Goal: Information Seeking & Learning: Learn about a topic

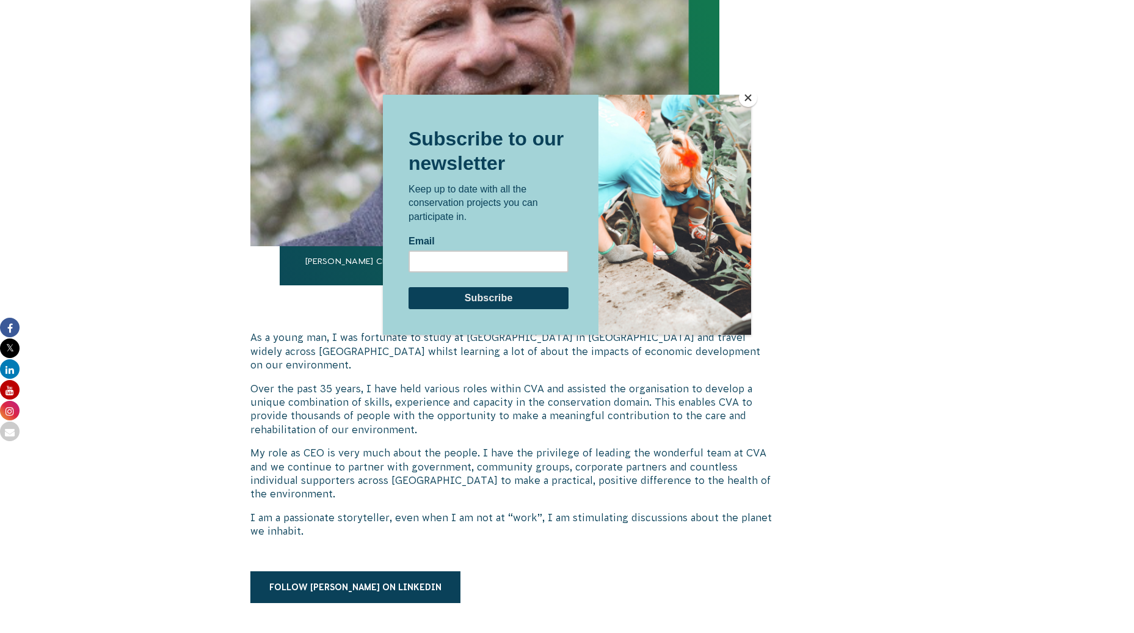
click at [751, 89] on button "Close" at bounding box center [748, 98] width 18 height 18
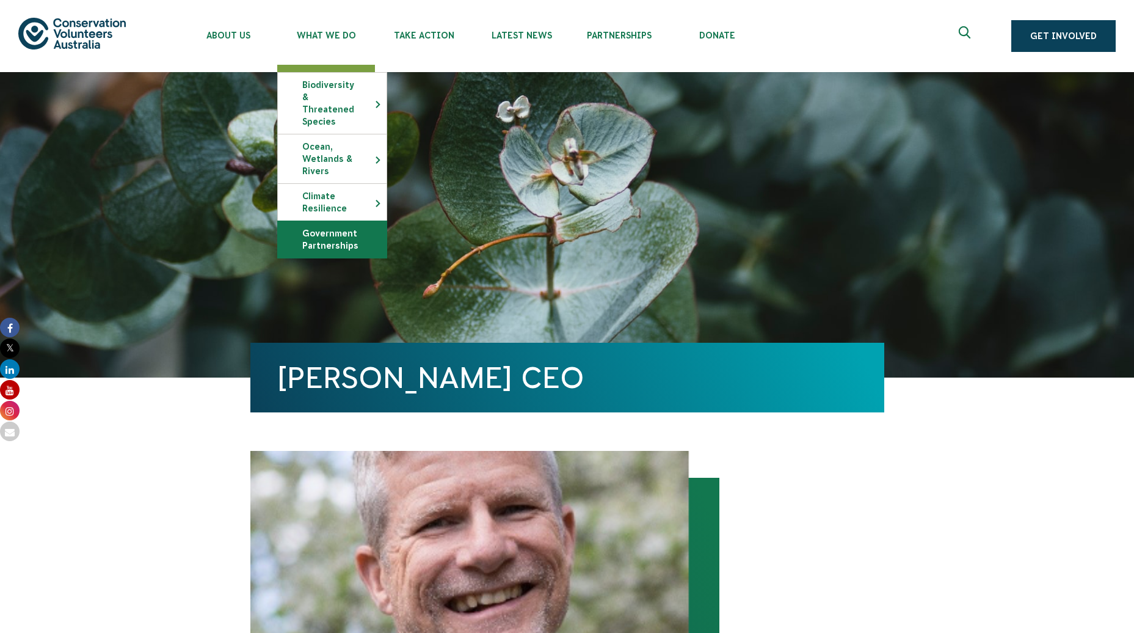
click at [350, 227] on link "Government Partnerships" at bounding box center [332, 239] width 109 height 37
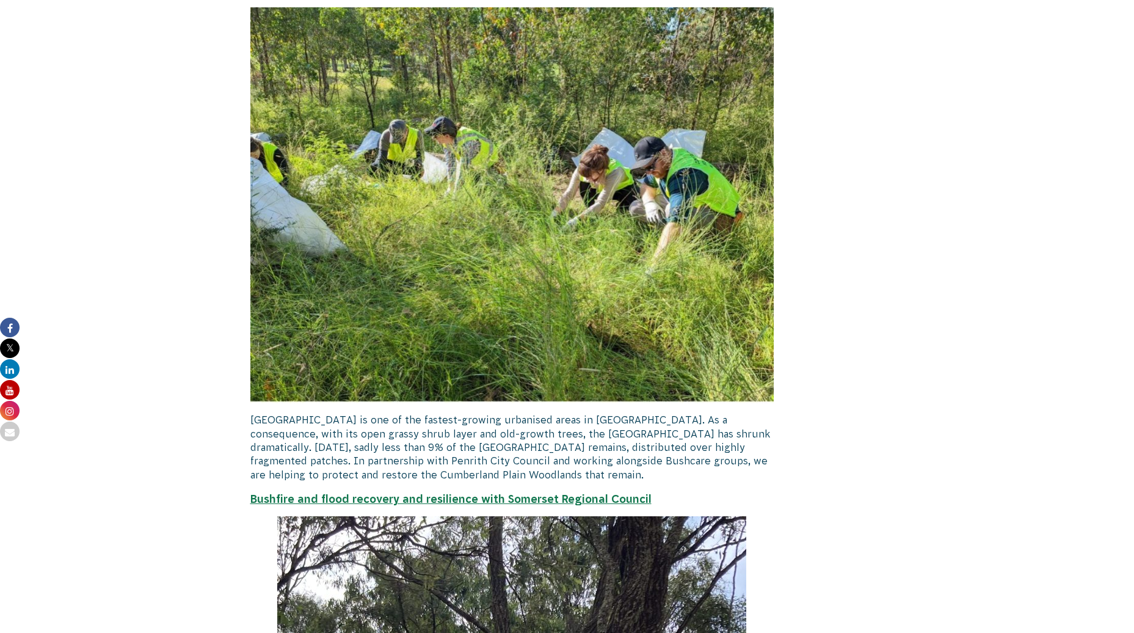
scroll to position [2076, 0]
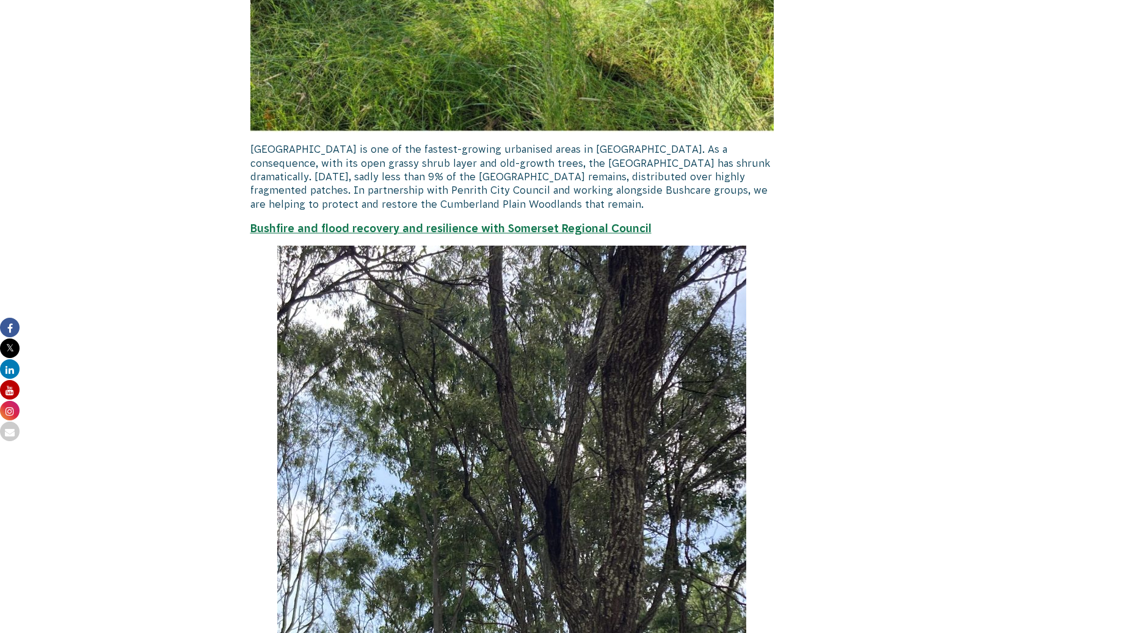
click at [258, 361] on p at bounding box center [512, 557] width 524 height 625
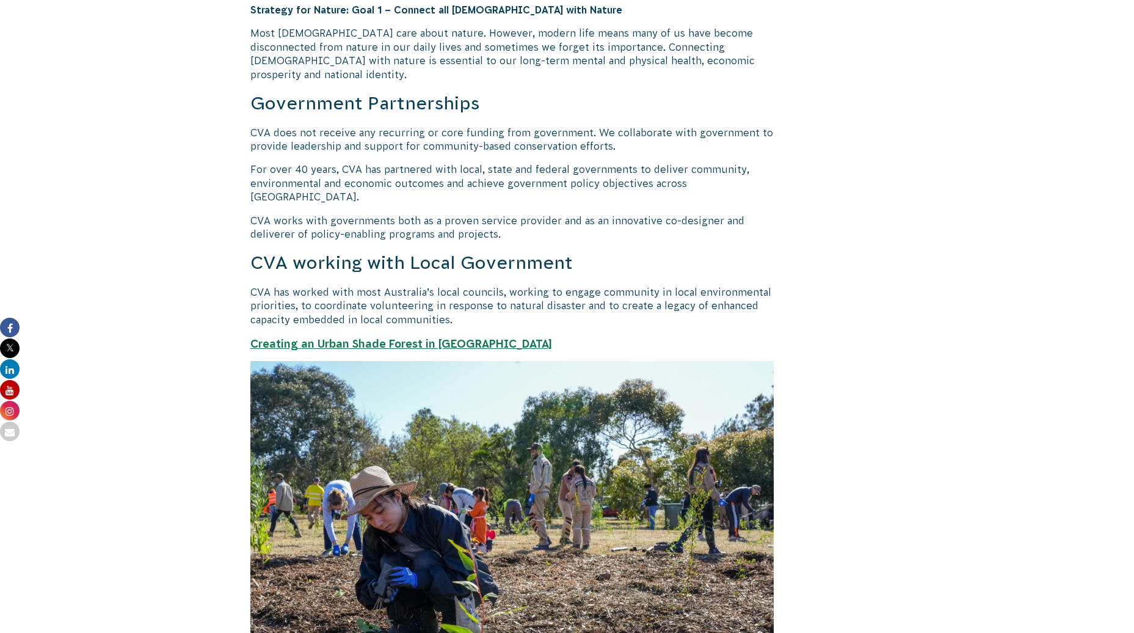
click at [380, 286] on p "CVA has worked with most Australia’s local councils, working to engage communit…" at bounding box center [512, 305] width 524 height 41
drag, startPoint x: 380, startPoint y: 286, endPoint x: 412, endPoint y: 296, distance: 33.0
click at [412, 296] on p "CVA has worked with most Australia’s local councils, working to engage communit…" at bounding box center [512, 305] width 524 height 41
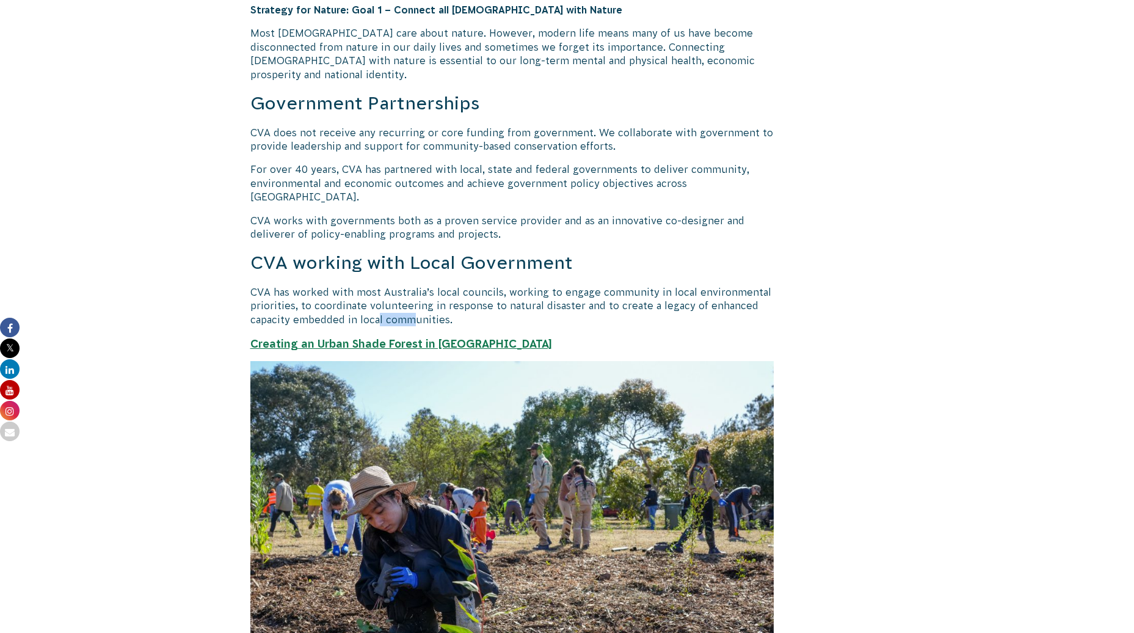
click at [412, 296] on p "CVA has worked with most Australia’s local councils, working to engage communit…" at bounding box center [512, 305] width 524 height 41
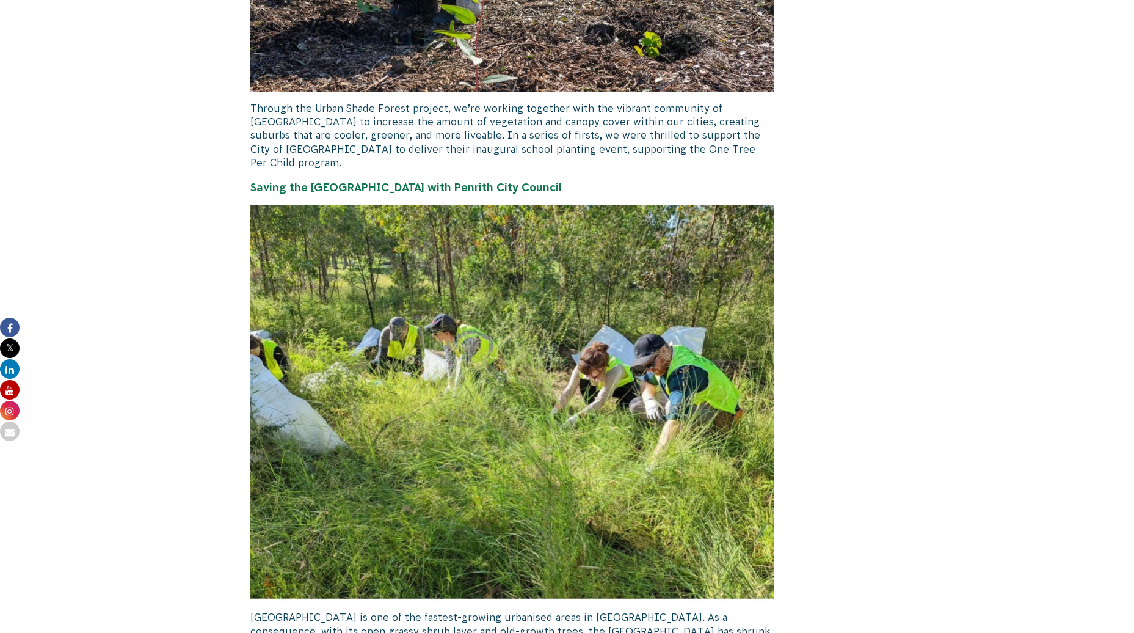
scroll to position [1722, 0]
